Goal: Navigation & Orientation: Locate item on page

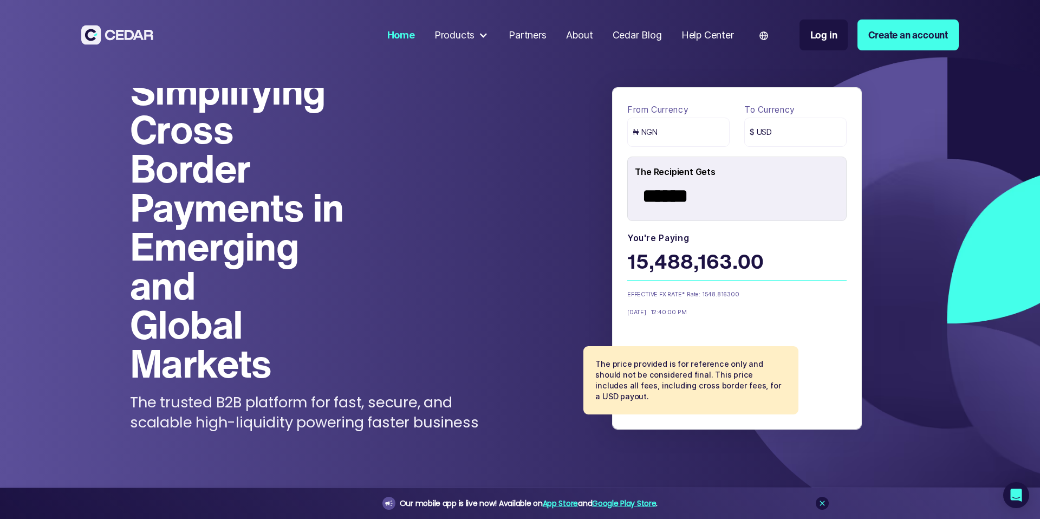
click at [222, 99] on h1 "Simplifying Cross Border Payments in Emerging and Global Markets" at bounding box center [245, 226] width 231 height 312
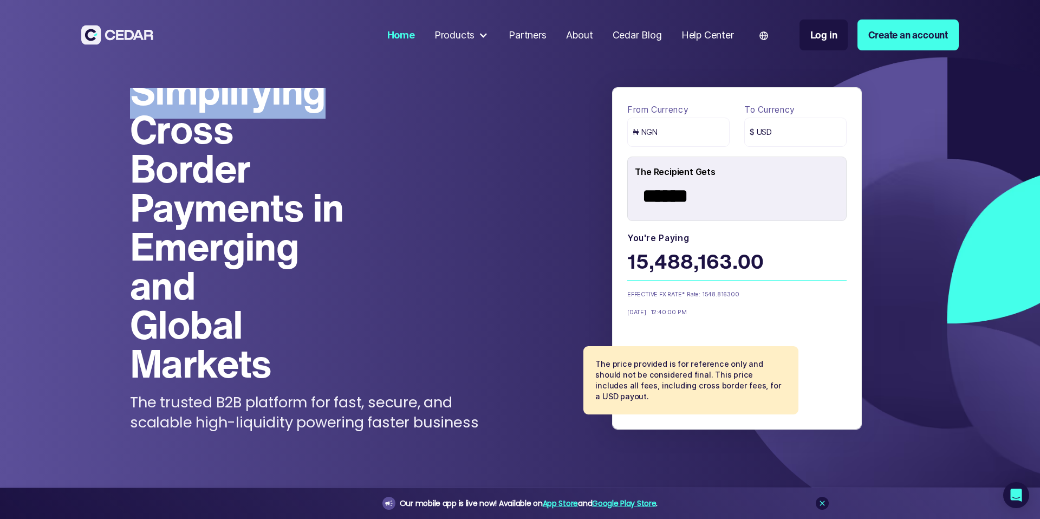
click at [222, 99] on h1 "Simplifying Cross Border Payments in Emerging and Global Markets" at bounding box center [245, 226] width 231 height 312
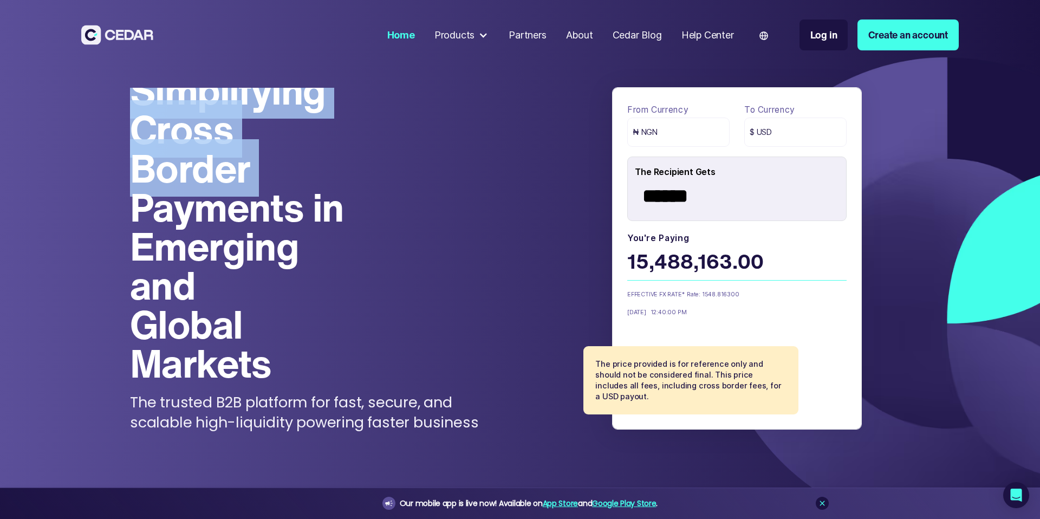
click at [222, 99] on h1 "Simplifying Cross Border Payments in Emerging and Global Markets" at bounding box center [245, 226] width 231 height 312
click at [205, 127] on h1 "Simplifying Cross Border Payments in Emerging and Global Markets" at bounding box center [245, 226] width 231 height 312
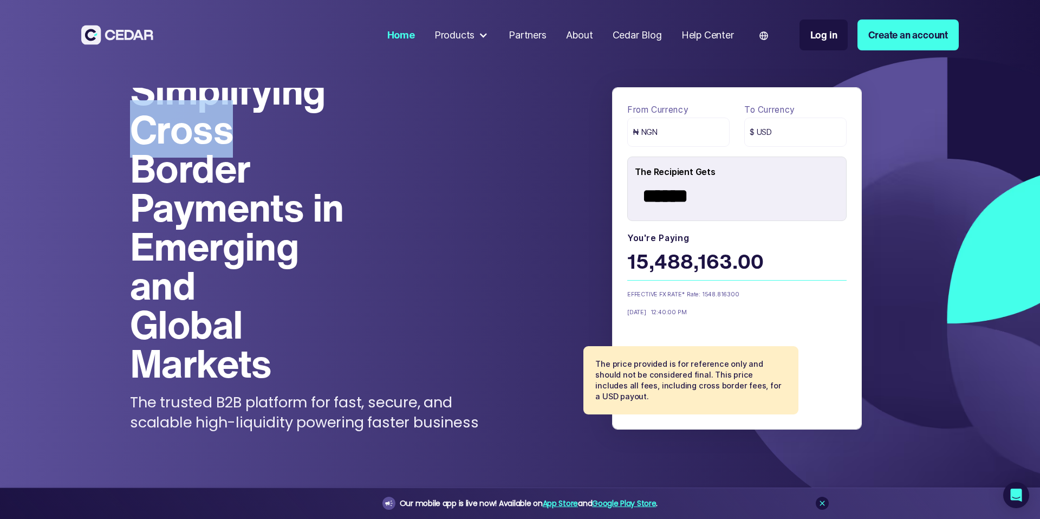
click at [205, 127] on h1 "Simplifying Cross Border Payments in Emerging and Global Markets" at bounding box center [245, 226] width 231 height 312
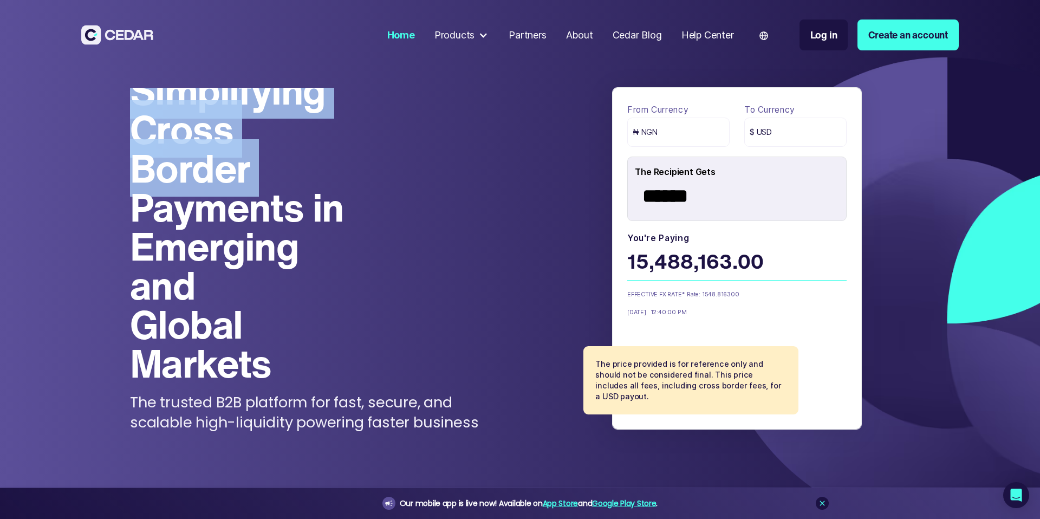
click at [205, 127] on h1 "Simplifying Cross Border Payments in Emerging and Global Markets" at bounding box center [245, 226] width 231 height 312
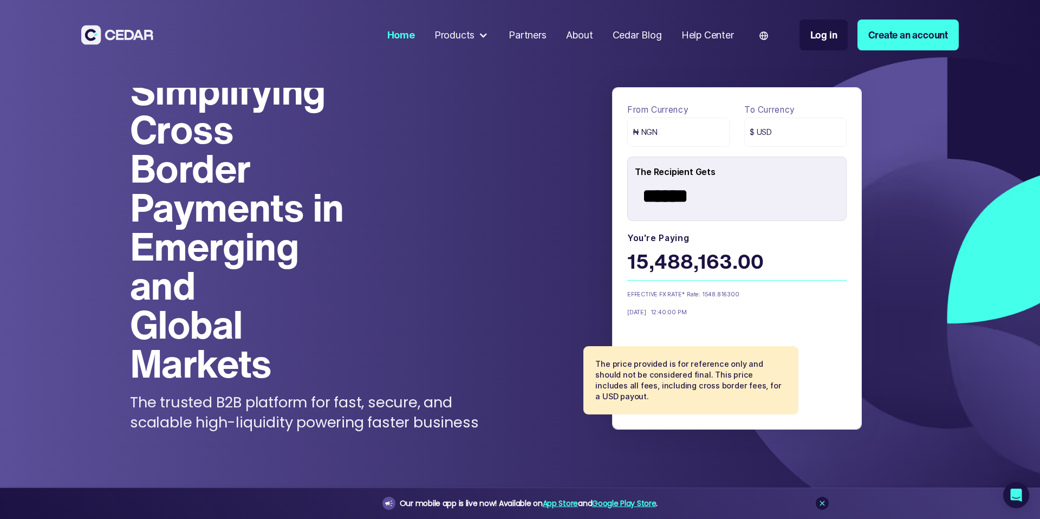
click at [230, 194] on h1 "Simplifying Cross Border Payments in Emerging and Global Markets" at bounding box center [245, 226] width 231 height 312
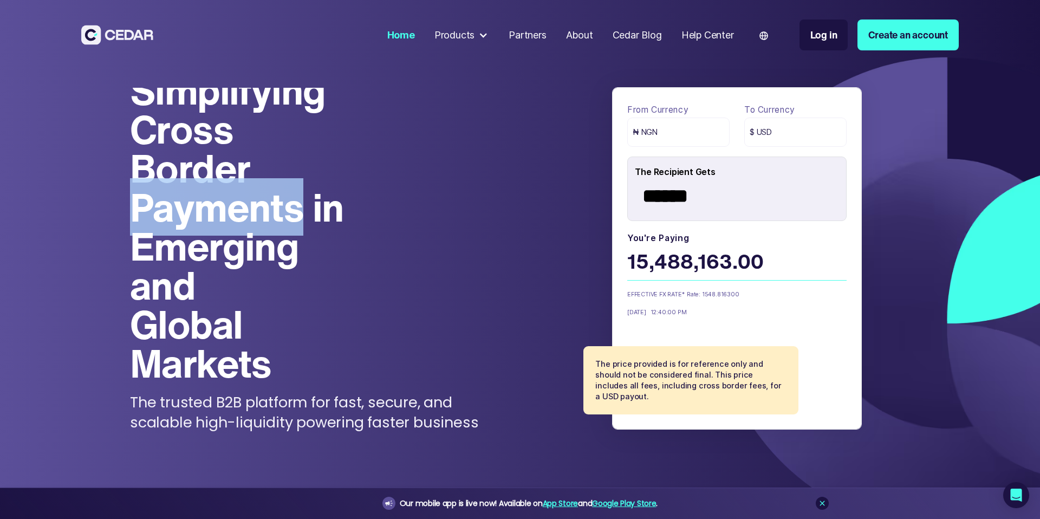
click at [230, 194] on h1 "Simplifying Cross Border Payments in Emerging and Global Markets" at bounding box center [245, 226] width 231 height 312
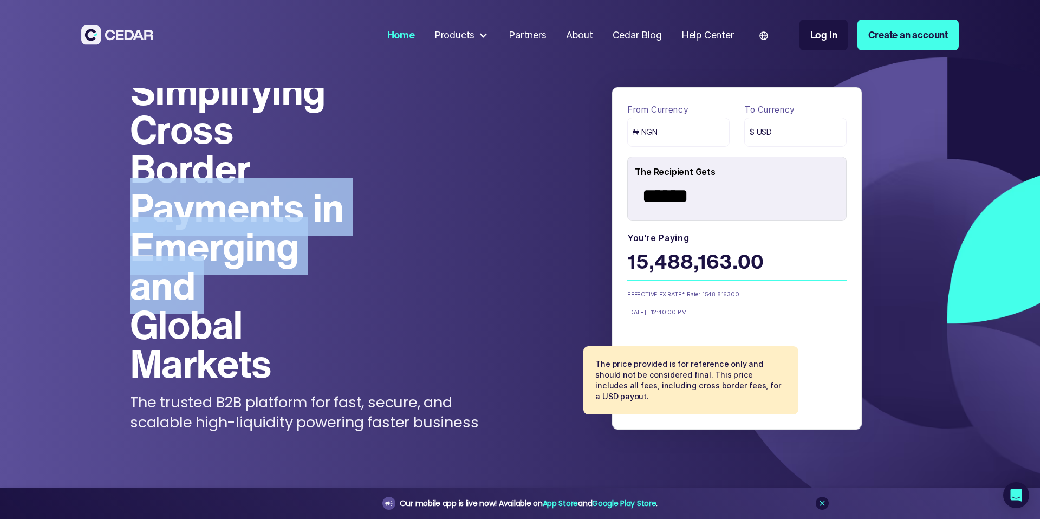
click at [230, 194] on h1 "Simplifying Cross Border Payments in Emerging and Global Markets" at bounding box center [245, 226] width 231 height 312
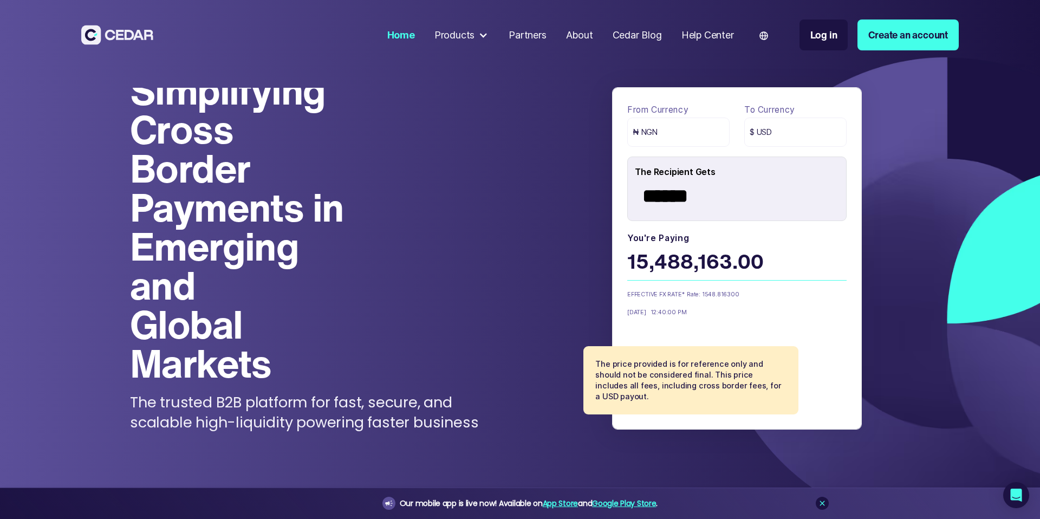
click at [230, 271] on h1 "Simplifying Cross Border Payments in Emerging and Global Markets" at bounding box center [245, 226] width 231 height 312
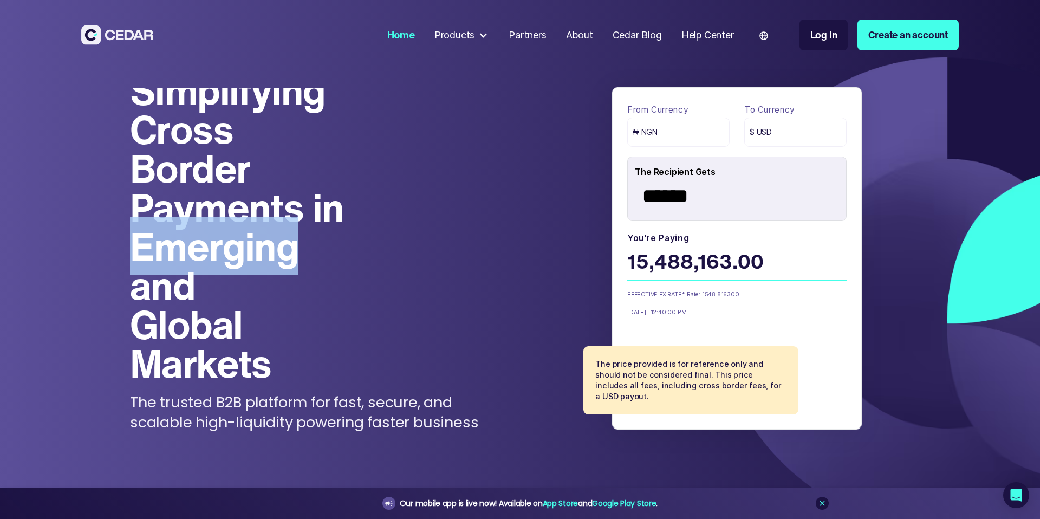
click at [230, 271] on h1 "Simplifying Cross Border Payments in Emerging and Global Markets" at bounding box center [245, 226] width 231 height 312
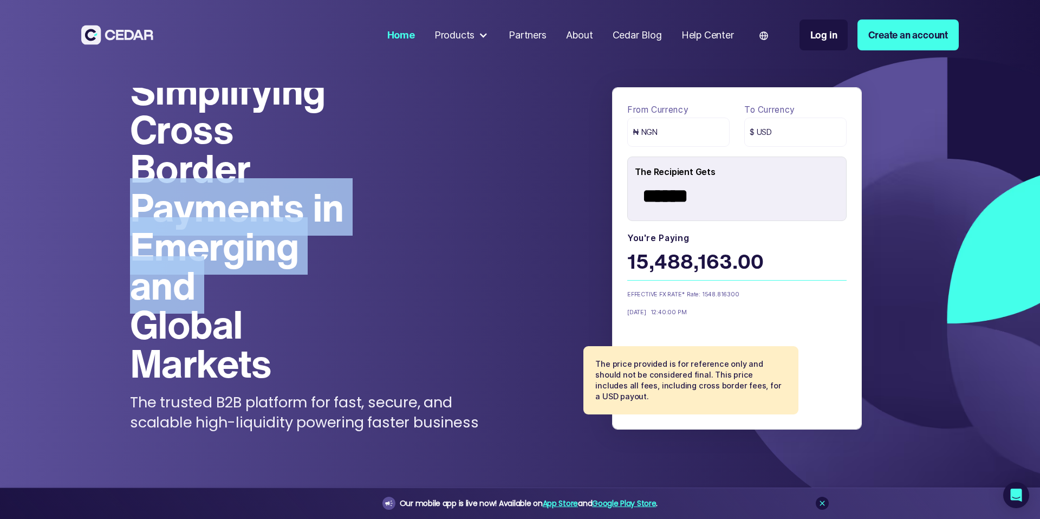
click at [230, 271] on h1 "Simplifying Cross Border Payments in Emerging and Global Markets" at bounding box center [245, 226] width 231 height 312
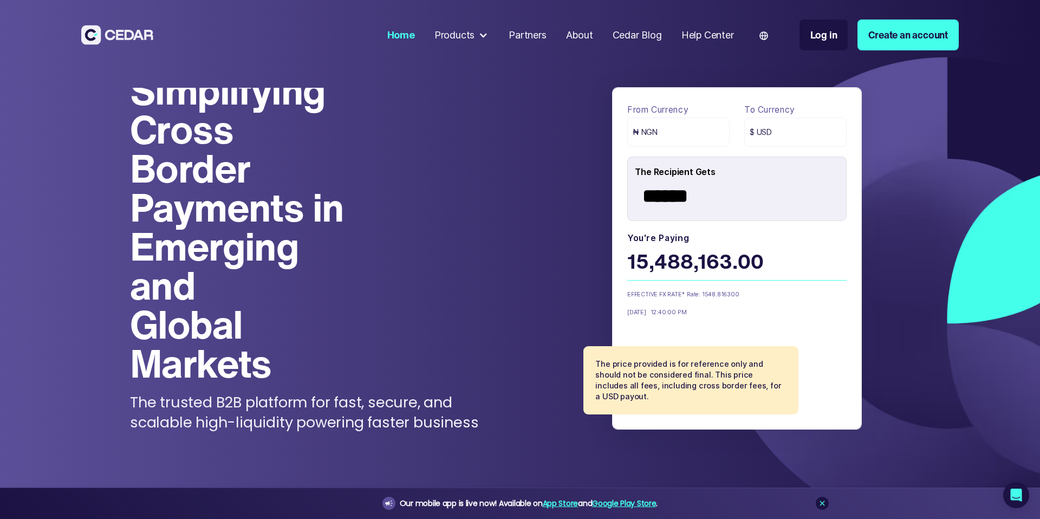
click at [226, 323] on h1 "Simplifying Cross Border Payments in Emerging and Global Markets" at bounding box center [245, 226] width 231 height 312
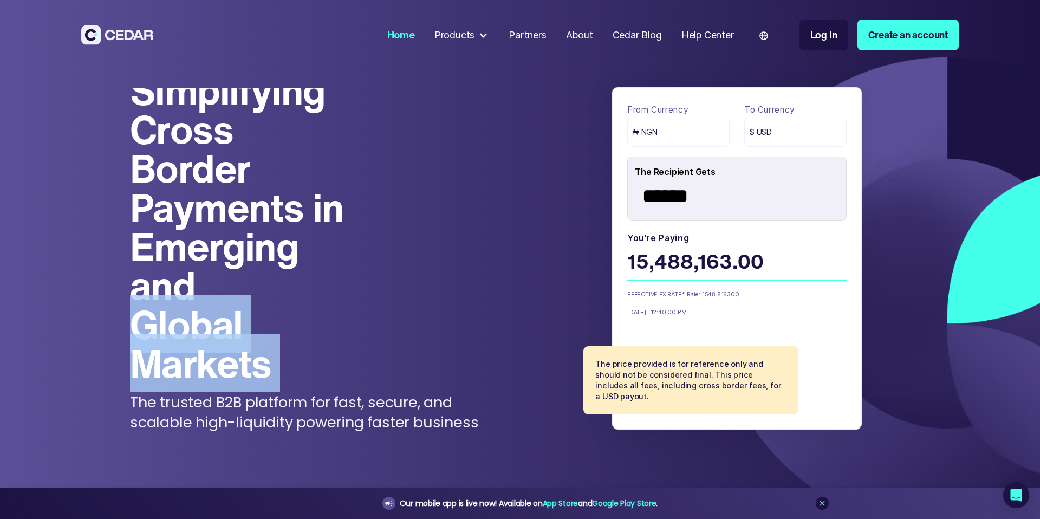
click at [226, 323] on h1 "Simplifying Cross Border Payments in Emerging and Global Markets" at bounding box center [245, 226] width 231 height 312
click at [226, 355] on h1 "Simplifying Cross Border Payments in Emerging and Global Markets" at bounding box center [245, 226] width 231 height 312
